Goal: Entertainment & Leisure: Consume media (video, audio)

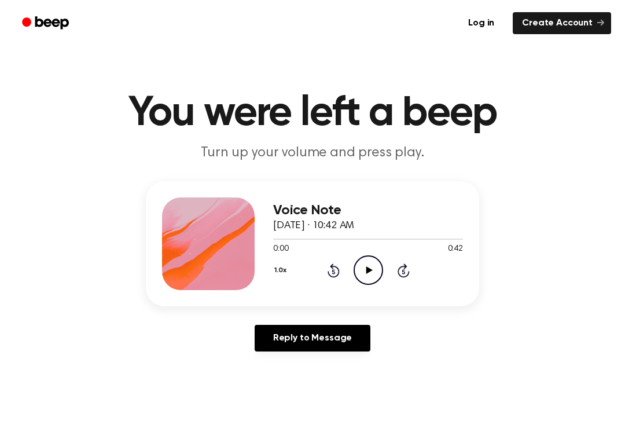
click at [356, 257] on icon "Play Audio" at bounding box center [368, 270] width 30 height 30
click at [378, 280] on circle at bounding box center [368, 270] width 28 height 28
click at [370, 264] on icon "Play Audio" at bounding box center [368, 270] width 30 height 30
click at [370, 271] on icon at bounding box center [368, 270] width 5 height 8
click at [364, 271] on icon "Play Audio" at bounding box center [368, 270] width 30 height 30
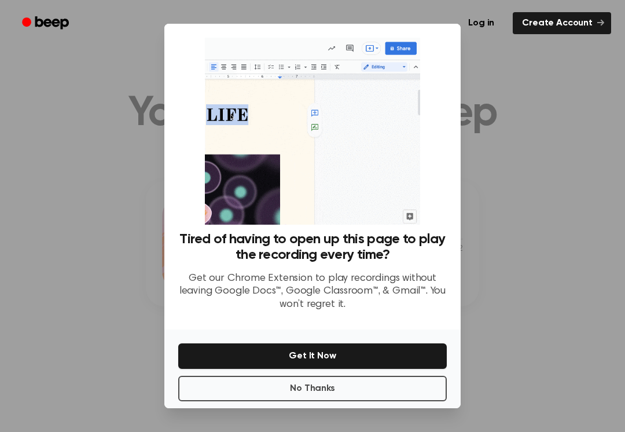
click at [252, 381] on button "No Thanks" at bounding box center [312, 387] width 268 height 25
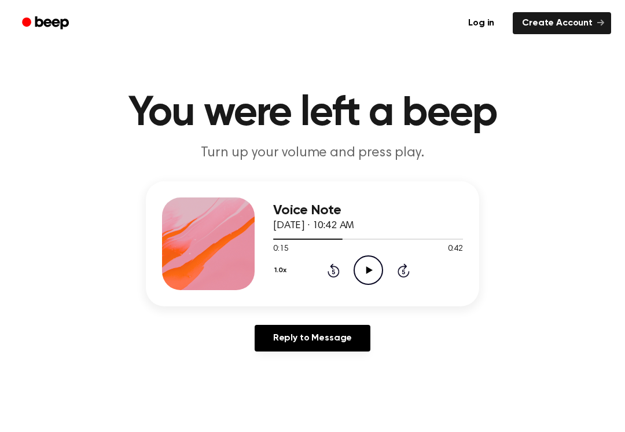
click at [379, 270] on icon "Play Audio" at bounding box center [368, 270] width 30 height 30
click at [362, 280] on icon "Pause Audio" at bounding box center [368, 270] width 30 height 30
click at [349, 285] on div "Voice Note [DATE] · 10:42 AM 0:35 0:42 Your browser does not support the [objec…" at bounding box center [368, 243] width 190 height 93
click at [380, 260] on icon "Play Audio" at bounding box center [368, 270] width 30 height 30
click at [333, 271] on icon at bounding box center [333, 271] width 3 height 5
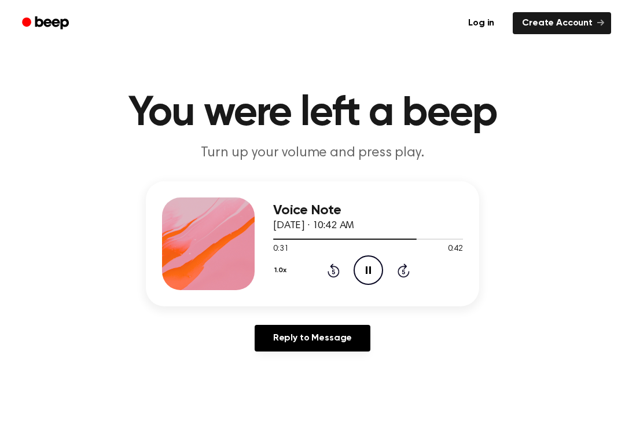
click at [334, 272] on icon at bounding box center [333, 271] width 3 height 5
click at [345, 267] on div "1.0x Rewind 5 seconds Pause Audio Skip 5 seconds" at bounding box center [368, 270] width 190 height 30
click at [335, 273] on icon "Rewind 5 seconds" at bounding box center [333, 270] width 13 height 15
click at [334, 273] on icon at bounding box center [333, 271] width 3 height 5
click at [327, 277] on icon "Rewind 5 seconds" at bounding box center [333, 270] width 13 height 15
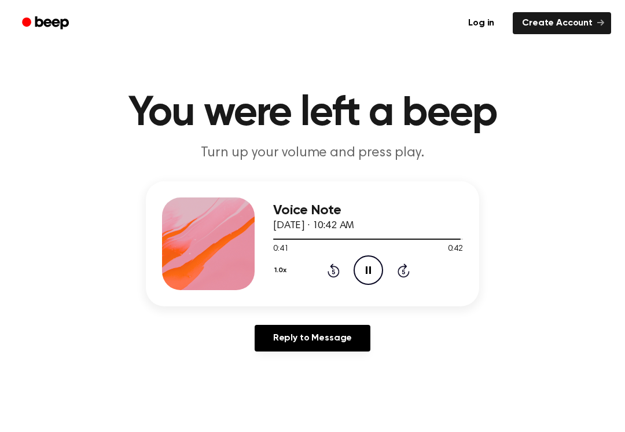
click at [363, 260] on icon "Pause Audio" at bounding box center [368, 270] width 30 height 30
click at [362, 264] on icon "Play Audio" at bounding box center [368, 270] width 30 height 30
click at [366, 281] on icon "Pause Audio" at bounding box center [368, 270] width 30 height 30
